Goal: Use online tool/utility: Utilize a website feature to perform a specific function

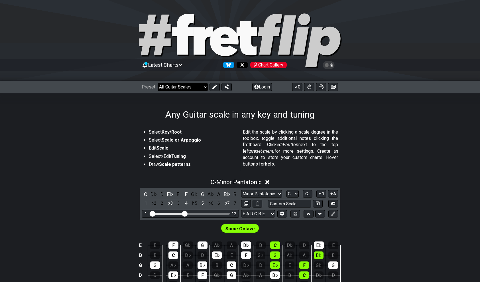
click at [189, 87] on select "Welcome to #fretflip! Initial Preset Custom Preset Minor Pentatonic Major Penta…" at bounding box center [183, 87] width 50 height 8
click at [374, 130] on section "Select Key/Root Select Scale or Arpeggio Edit Scale Select/Edit Tuning Draw Sca…" at bounding box center [240, 151] width 480 height 48
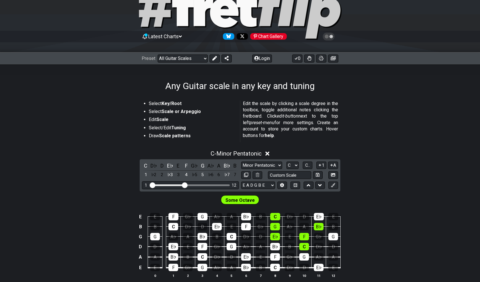
scroll to position [57, 0]
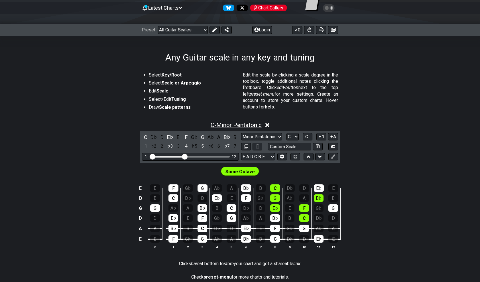
click at [258, 124] on span "C - Minor Pentatonic" at bounding box center [236, 124] width 51 height 7
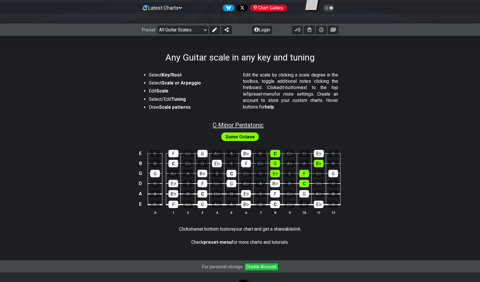
click at [258, 125] on span "C - Minor Pentatonic" at bounding box center [238, 124] width 51 height 7
select select "C"
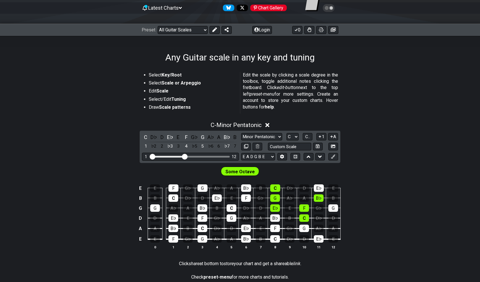
click at [269, 125] on icon at bounding box center [267, 125] width 4 height 4
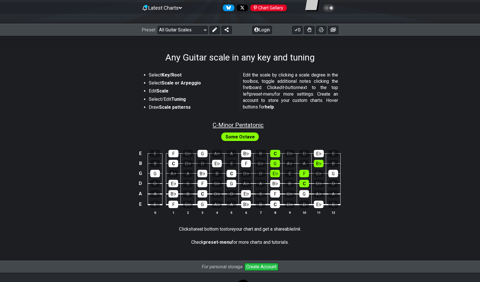
click at [253, 124] on span "C - Minor Pentatonic" at bounding box center [238, 124] width 51 height 7
select select "C"
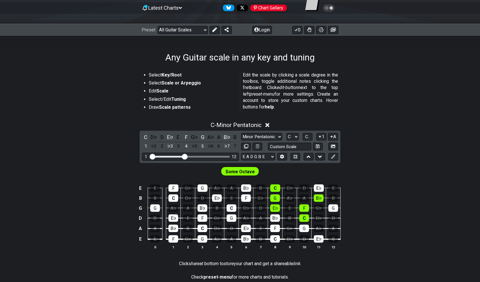
scroll to position [86, 0]
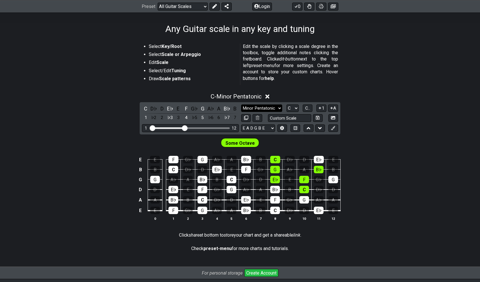
click at [267, 108] on select "Minor Pentatonic Root Minor Pentatonic Major Pentatonic Minor Blues Major Blues…" at bounding box center [261, 108] width 41 height 8
drag, startPoint x: 436, startPoint y: 170, endPoint x: 345, endPoint y: 146, distance: 94.1
click at [436, 170] on div "E E F G♭ G A♭ A B♭ B C D♭ D E♭ E B B C D♭ D E♭ E F G♭ G A♭ A B♭ B G G A♭ A B♭ B…" at bounding box center [240, 188] width 480 height 80
click at [272, 125] on select "E A D G B E E A D G B E E A D G B E B E A D F♯ B A D G C E A D A D G B E E♭ A♭ …" at bounding box center [258, 128] width 34 height 8
select select "D G C F A D"
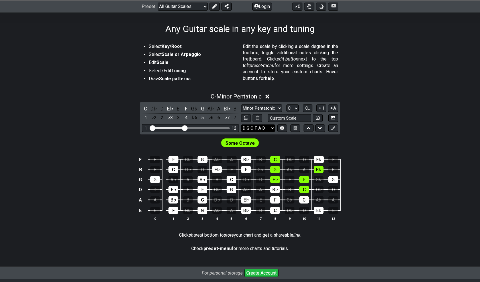
click at [241, 124] on select "E A D G B E E A D G B E E A D G B E B E A D F♯ B A D G C E A D A D G B E E♭ A♭ …" at bounding box center [258, 128] width 34 height 8
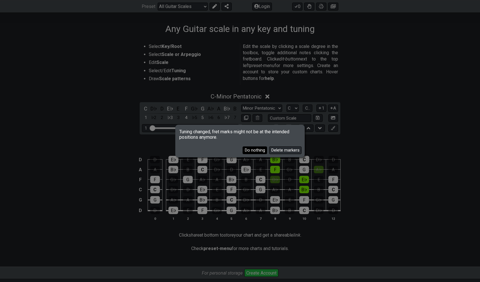
click at [262, 152] on button "Do nothing" at bounding box center [255, 150] width 25 height 8
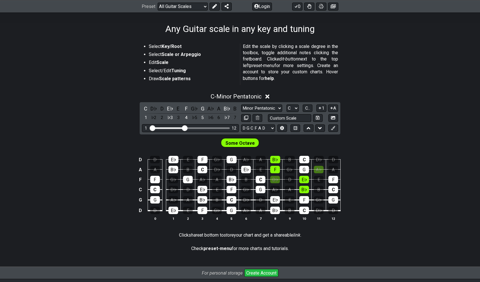
click at [349, 147] on div "Some Octave" at bounding box center [240, 141] width 480 height 14
click at [162, 110] on div "D" at bounding box center [161, 109] width 7 height 8
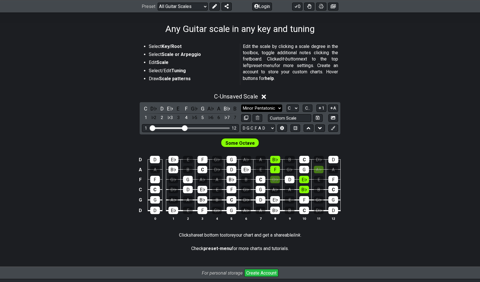
click at [257, 107] on select "Minor Pentatonic Root Minor Pentatonic Major Pentatonic Minor Blues Major Blues…" at bounding box center [261, 108] width 41 height 8
select select "Phrygian"
click at [241, 104] on select "Minor Pentatonic Root Minor Pentatonic Major Pentatonic Minor Blues Major Blues…" at bounding box center [261, 108] width 41 height 8
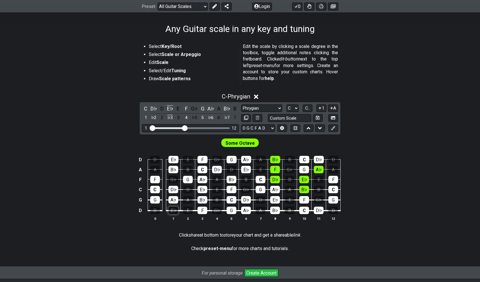
click at [170, 210] on div "E♭" at bounding box center [174, 209] width 10 height 7
click at [171, 210] on div "E♭" at bounding box center [174, 209] width 10 height 7
click at [294, 107] on select "A♭ A A♯ B♭ B C C♯ D♭ D D♯ E♭ E F F♯ G♭ G G♯" at bounding box center [293, 108] width 12 height 8
select select "D"
click at [287, 104] on select "A♭ A A♯ B♭ B C C♯ D♭ D D♯ E♭ E F F♯ G♭ G G♯" at bounding box center [293, 108] width 12 height 8
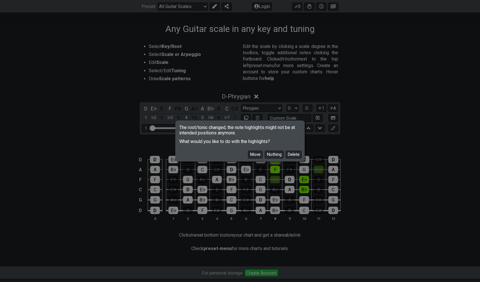
click at [270, 157] on button "Nothing" at bounding box center [274, 155] width 19 height 8
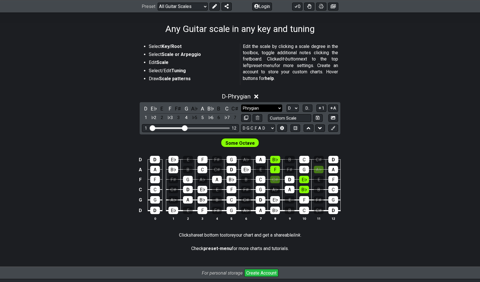
click at [244, 108] on select "Minor Pentatonic Root Minor Pentatonic Major Pentatonic Minor Blues Major Blues…" at bounding box center [261, 108] width 41 height 8
click at [241, 104] on select "Minor Pentatonic Root Minor Pentatonic Major Pentatonic Minor Blues Major Blues…" at bounding box center [261, 108] width 41 height 8
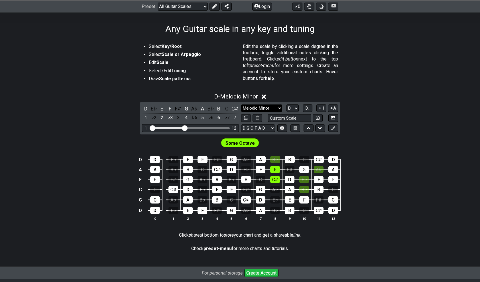
click at [264, 109] on select "Minor Pentatonic Root Minor Pentatonic Major Pentatonic Minor Blues Major Blues…" at bounding box center [261, 108] width 41 height 8
click at [241, 104] on select "Minor Pentatonic Root Minor Pentatonic Major Pentatonic Minor Blues Major Blues…" at bounding box center [261, 108] width 41 height 8
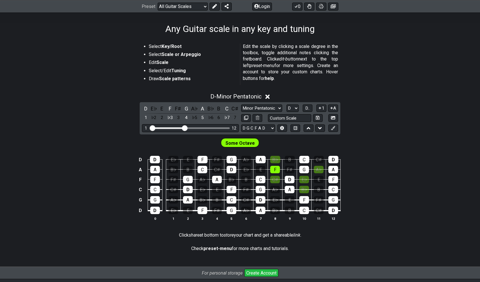
drag, startPoint x: 399, startPoint y: 197, endPoint x: 359, endPoint y: 202, distance: 39.9
click at [359, 202] on div "D D E♭ E F F♯ G A♭ A B♭ B C C♯ D A A B♭ B C C♯ D E♭ E F F♯ G A♭ A F F F♯ G A♭ A…" at bounding box center [240, 188] width 480 height 80
click at [271, 109] on select "Minor Pentatonic Root Minor Pentatonic Major Pentatonic Minor Blues Major Blues…" at bounding box center [261, 108] width 41 height 8
click at [241, 104] on select "Minor Pentatonic Root Minor Pentatonic Major Pentatonic Minor Blues Major Blues…" at bounding box center [261, 108] width 41 height 8
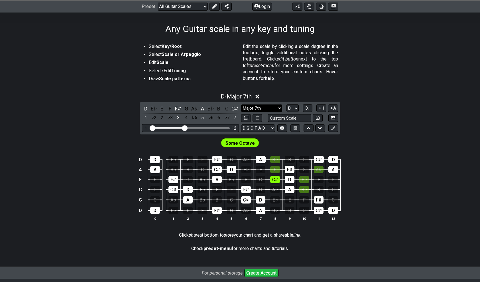
click at [269, 109] on select "Minor Pentatonic Root Minor Pentatonic Major Pentatonic Minor Blues Major Blues…" at bounding box center [261, 108] width 41 height 8
click at [241, 104] on select "Minor Pentatonic Root Minor Pentatonic Major Pentatonic Minor Blues Major Blues…" at bounding box center [261, 108] width 41 height 8
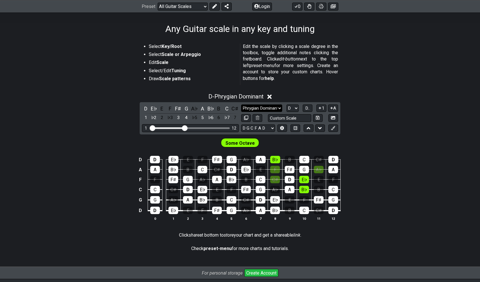
drag, startPoint x: 264, startPoint y: 107, endPoint x: 265, endPoint y: 111, distance: 3.8
click at [264, 107] on select "Minor Pentatonic Root Minor Pentatonic Major Pentatonic Minor Blues Major Blues…" at bounding box center [261, 108] width 41 height 8
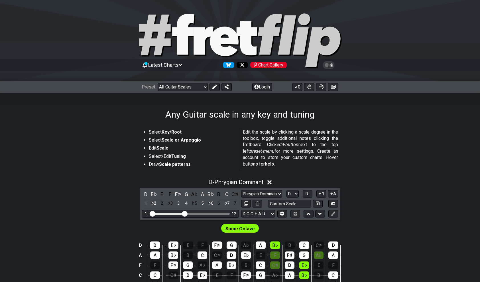
scroll to position [57, 0]
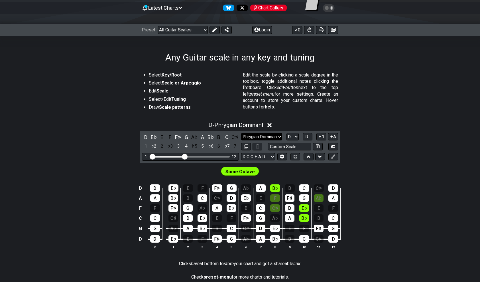
click at [275, 135] on select "Minor Pentatonic Root Minor Pentatonic Major Pentatonic Minor Blues Major Blues…" at bounding box center [261, 137] width 41 height 8
click at [241, 133] on select "Minor Pentatonic Root Minor Pentatonic Major Pentatonic Minor Blues Major Blues…" at bounding box center [261, 137] width 41 height 8
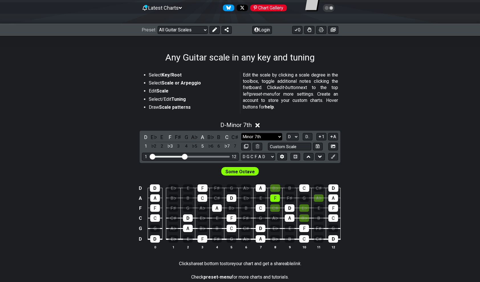
click at [273, 135] on select "Minor Pentatonic Root Minor Pentatonic Major Pentatonic Minor Blues Major Blues…" at bounding box center [261, 137] width 41 height 8
click at [241, 133] on select "Minor Pentatonic Root Minor Pentatonic Major Pentatonic Minor Blues Major Blues…" at bounding box center [261, 137] width 41 height 8
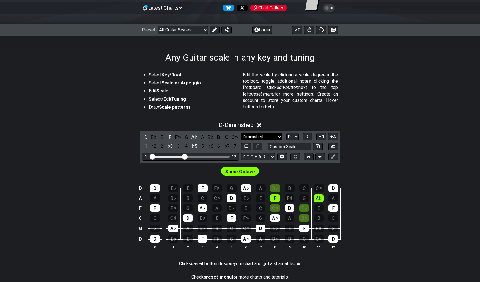
click at [268, 135] on select "Minor Pentatonic Root Minor Pentatonic Major Pentatonic Minor Blues Major Blues…" at bounding box center [261, 137] width 41 height 8
select select "Mixolydian"
click at [241, 133] on select "Minor Pentatonic Root Minor Pentatonic Major Pentatonic Minor Blues Major Blues…" at bounding box center [261, 137] width 41 height 8
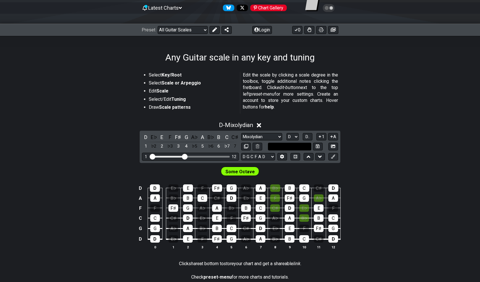
click at [274, 146] on input "text" at bounding box center [289, 147] width 43 height 8
type input "Custom Scale"
click at [274, 136] on select "Minor Pentatonic Root Minor Pentatonic Major Pentatonic Minor Blues Major Blues…" at bounding box center [261, 137] width 41 height 8
click at [241, 133] on select "Minor Pentatonic Root Minor Pentatonic Major Pentatonic Minor Blues Major Blues…" at bounding box center [261, 137] width 41 height 8
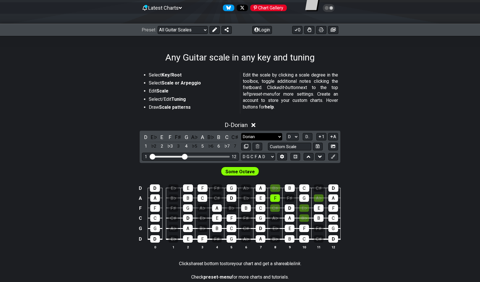
click at [276, 136] on select "Minor Pentatonic Root Minor Pentatonic Major Pentatonic Minor Blues Major Blues…" at bounding box center [261, 137] width 41 height 8
click at [241, 133] on select "Minor Pentatonic Root Minor Pentatonic Major Pentatonic Minor Blues Major Blues…" at bounding box center [261, 137] width 41 height 8
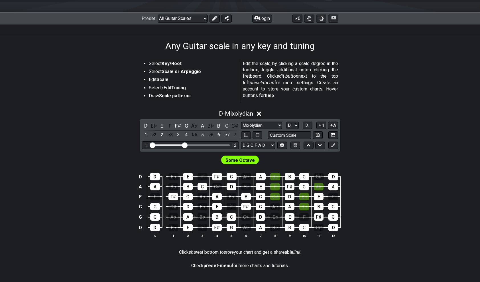
scroll to position [40, 0]
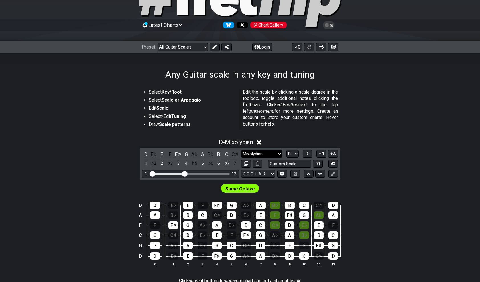
click at [269, 155] on select "Minor Pentatonic Root Minor Pentatonic Major Pentatonic Minor Blues Major Blues…" at bounding box center [261, 154] width 41 height 8
select select "Locrian"
click at [241, 150] on select "Minor Pentatonic Root Minor Pentatonic Major Pentatonic Minor Blues Major Blues…" at bounding box center [261, 154] width 41 height 8
